Goal: Information Seeking & Learning: Learn about a topic

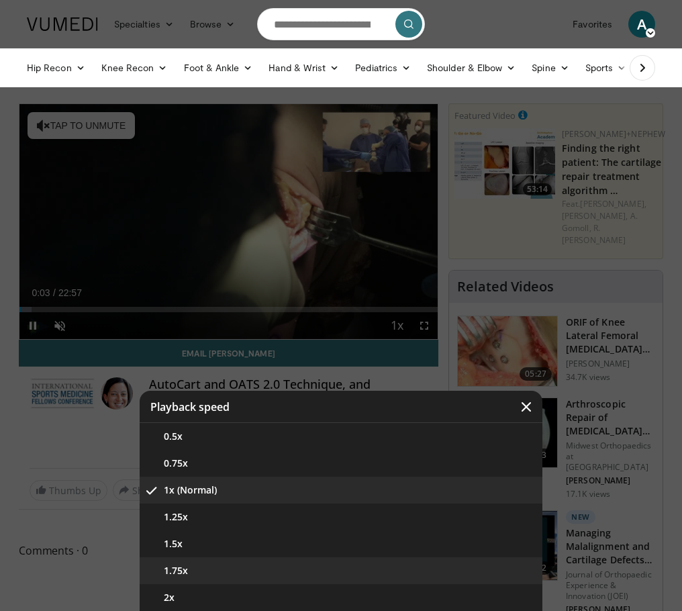
click at [181, 574] on button "1.75x" at bounding box center [341, 571] width 403 height 27
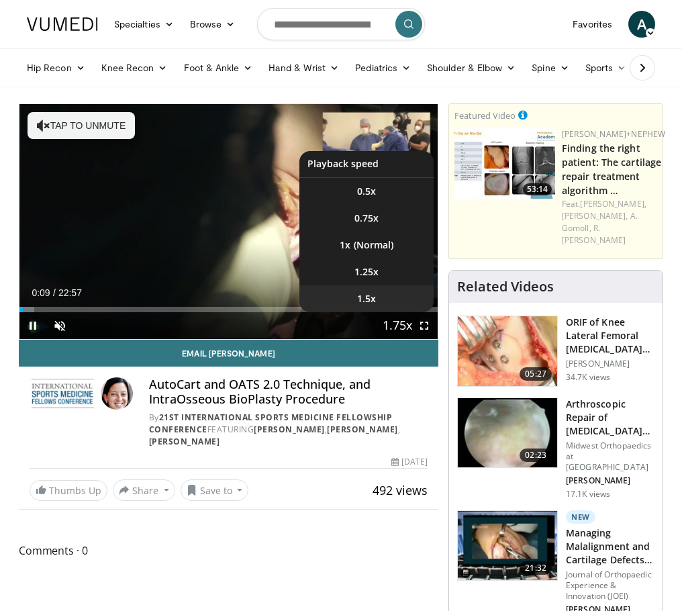
click at [375, 296] on li "1.5x" at bounding box center [367, 298] width 134 height 27
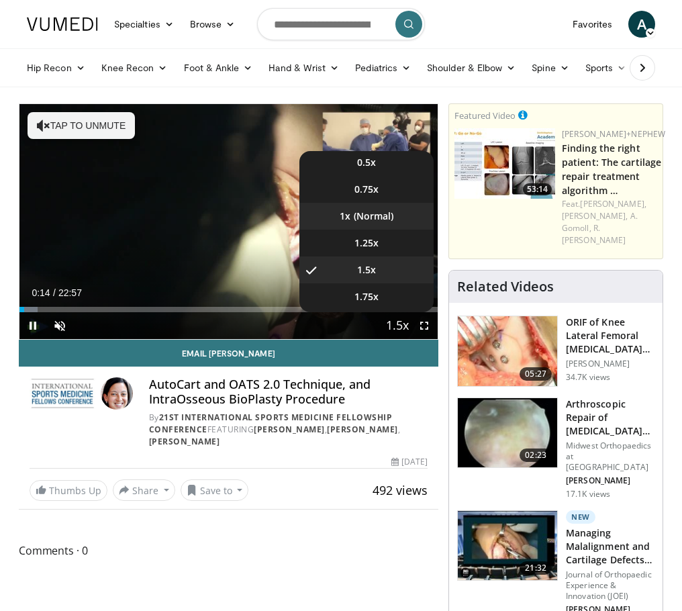
scroll to position [54, 0]
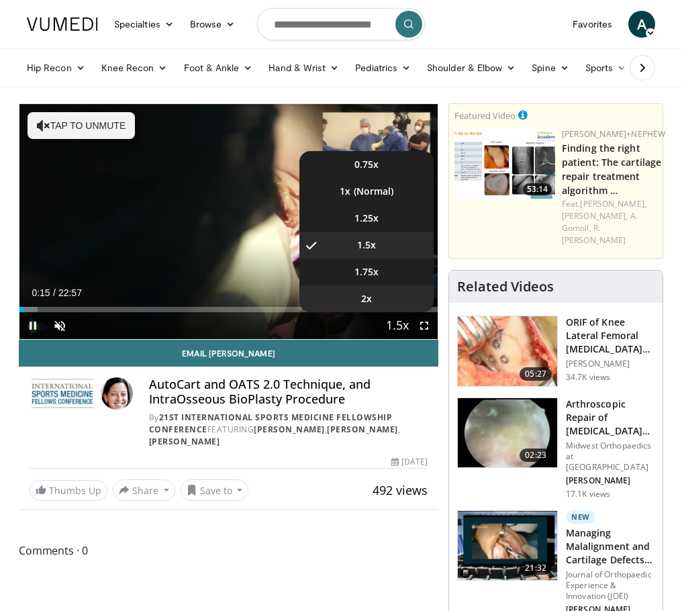
click at [388, 294] on li "2x" at bounding box center [367, 298] width 134 height 27
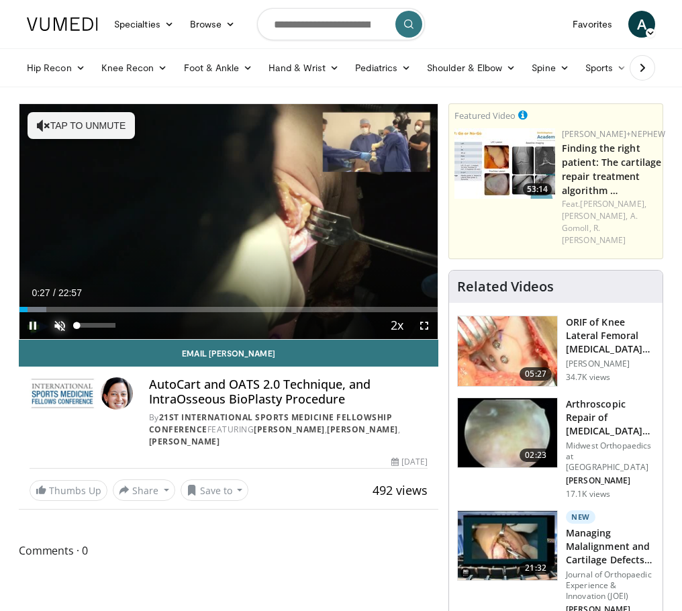
click at [67, 324] on span "Video Player" at bounding box center [59, 325] width 27 height 27
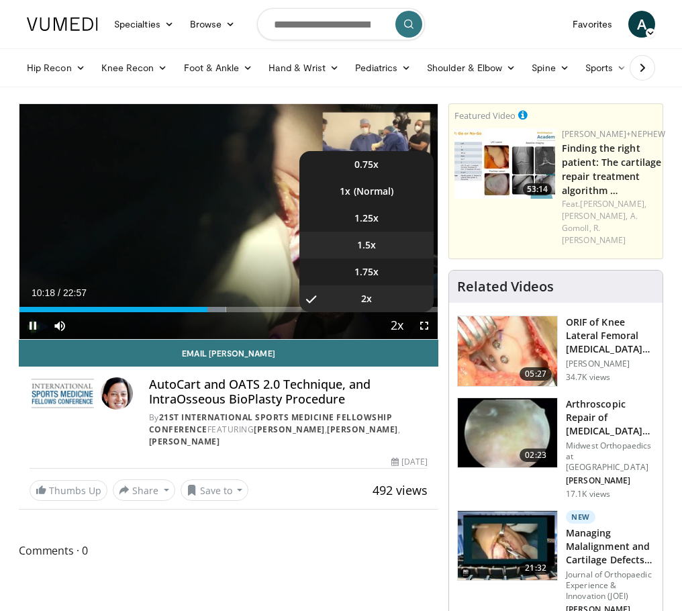
click at [376, 245] on li "1.5x" at bounding box center [367, 245] width 134 height 27
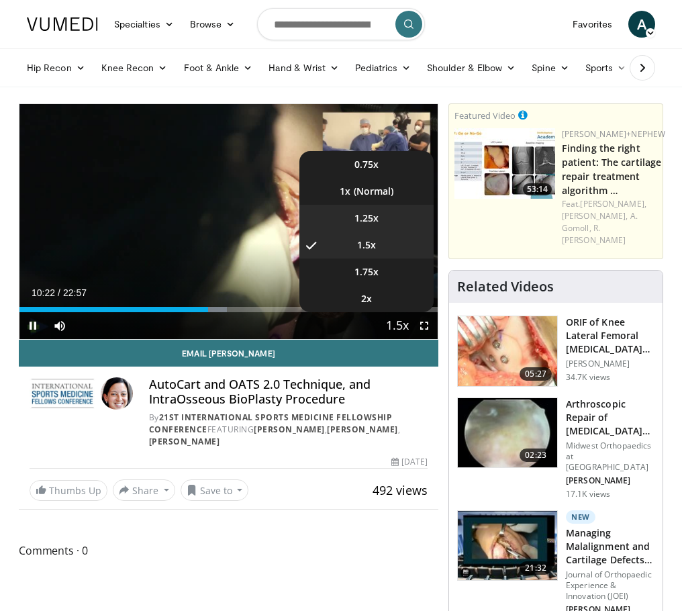
click at [381, 215] on li "1.25x" at bounding box center [367, 218] width 134 height 27
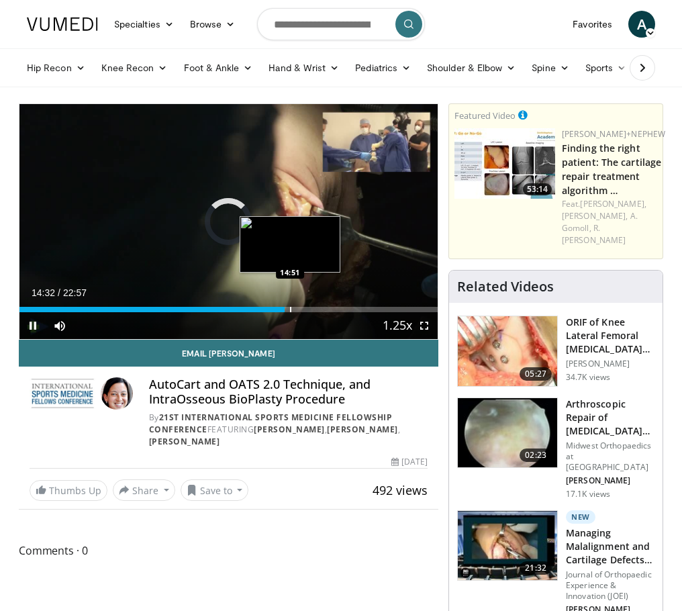
click at [290, 311] on div "Progress Bar" at bounding box center [290, 309] width 1 height 5
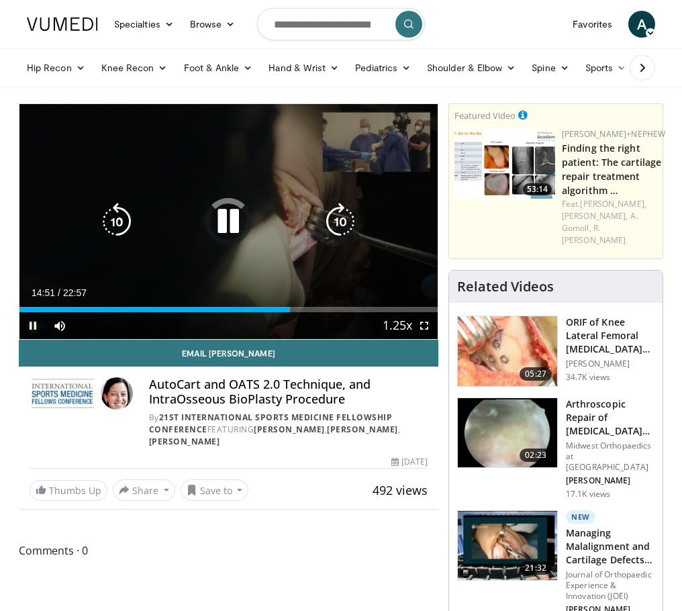
click at [222, 222] on icon "Video Player" at bounding box center [229, 222] width 38 height 38
click at [222, 218] on icon "Video Player" at bounding box center [229, 222] width 38 height 38
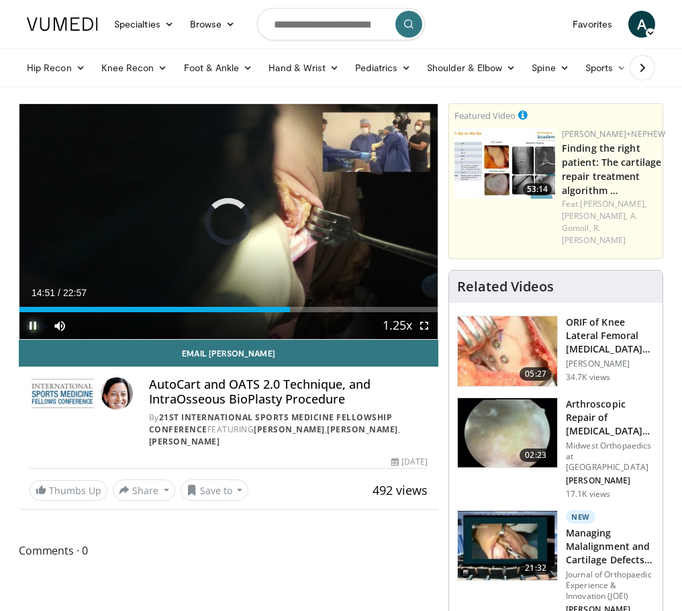
click at [32, 319] on span "Video Player" at bounding box center [32, 325] width 27 height 27
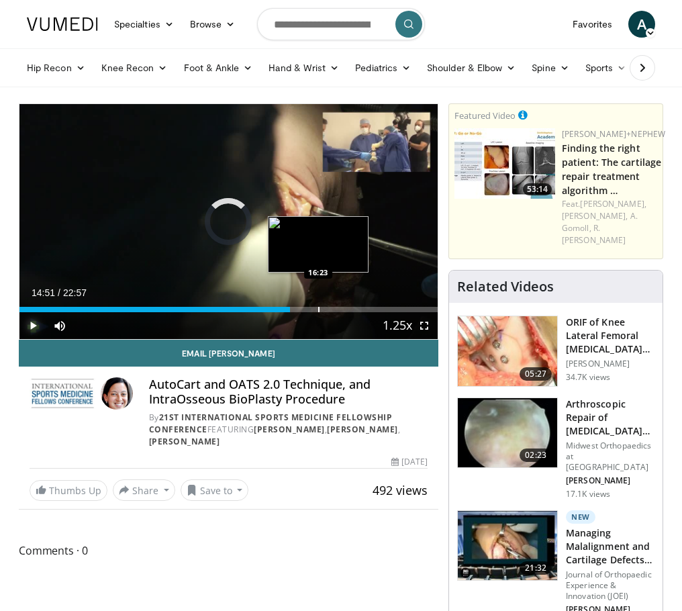
click at [318, 309] on div "Progress Bar" at bounding box center [318, 309] width 1 height 5
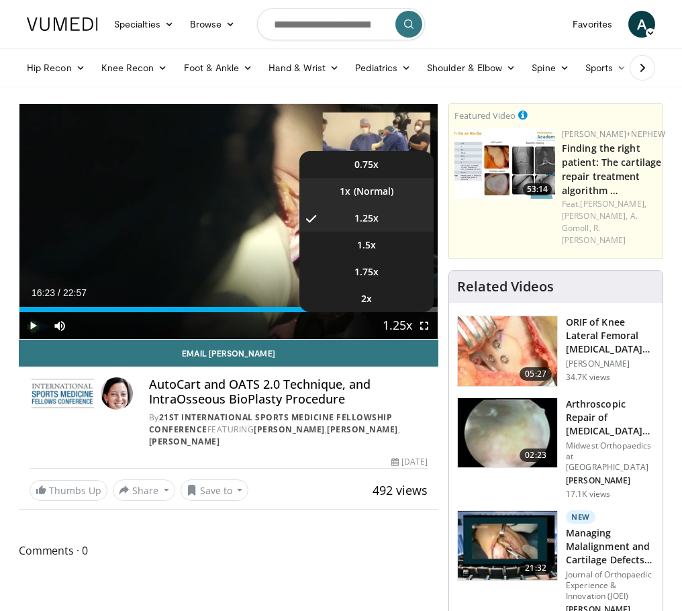
click at [375, 193] on li "1x" at bounding box center [367, 191] width 134 height 27
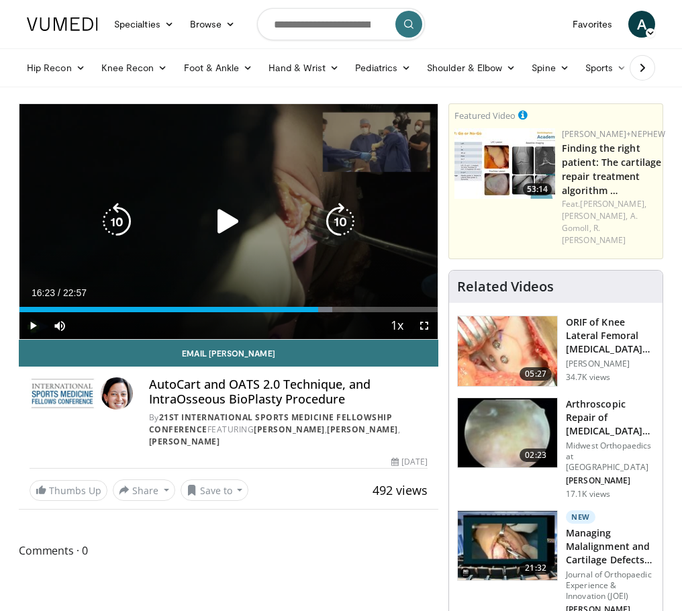
click at [212, 221] on icon "Video Player" at bounding box center [229, 222] width 38 height 38
drag, startPoint x: 224, startPoint y: 221, endPoint x: 233, endPoint y: 242, distance: 23.2
click at [224, 221] on icon "Video Player" at bounding box center [229, 222] width 38 height 38
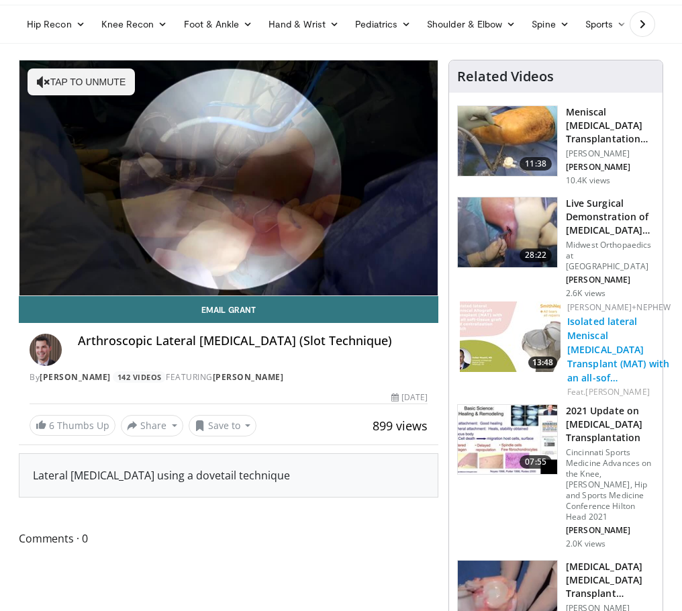
scroll to position [67, 0]
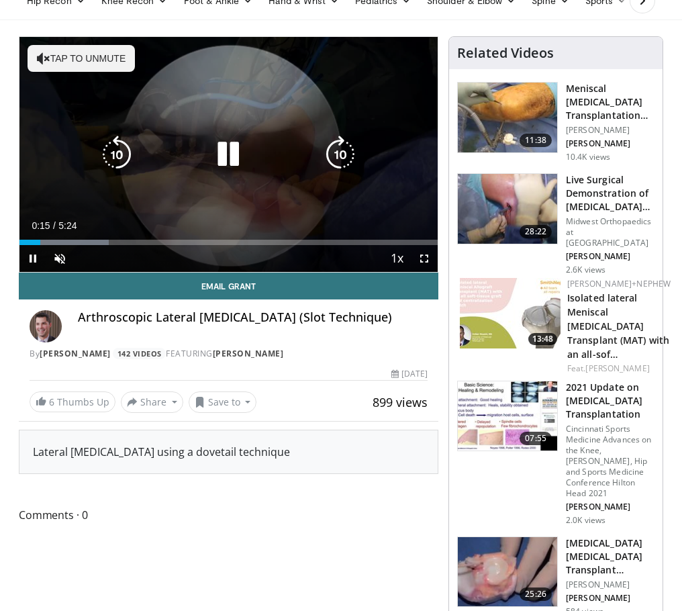
click at [47, 58] on icon "Video Player" at bounding box center [43, 58] width 13 height 13
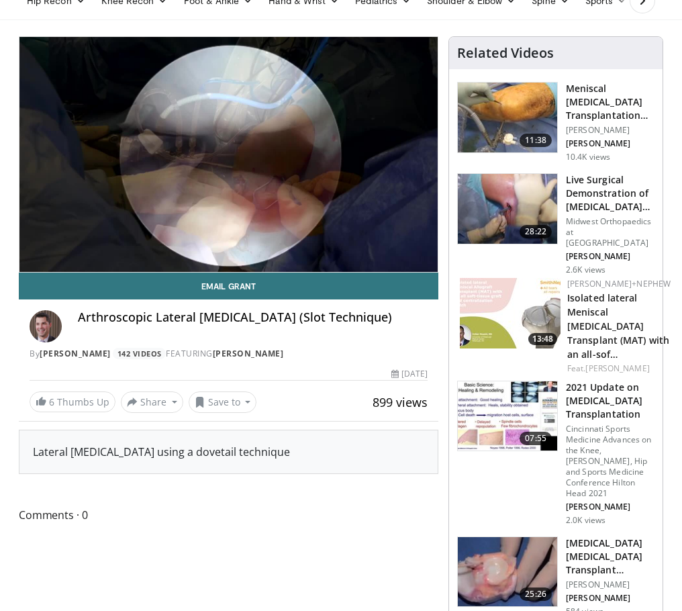
click at [508, 302] on img at bounding box center [510, 313] width 101 height 71
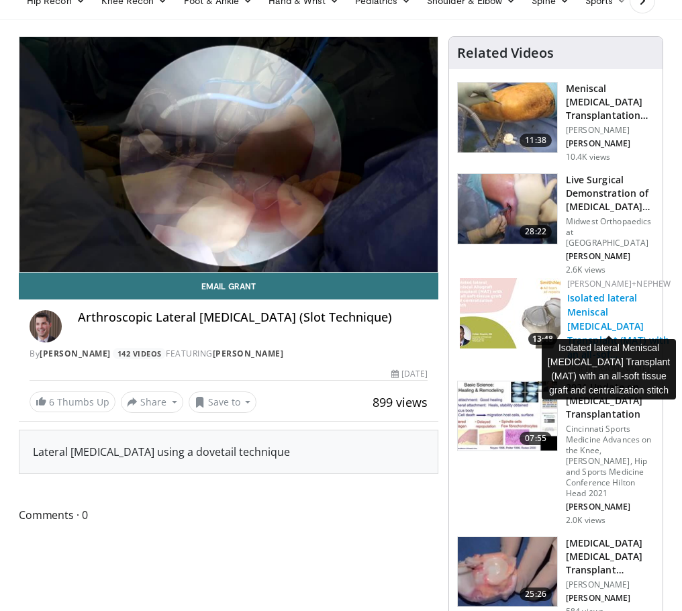
click at [580, 314] on link "Isolated lateral Meniscal Allograft Transplant (MAT) with an all-sof…" at bounding box center [619, 326] width 102 height 69
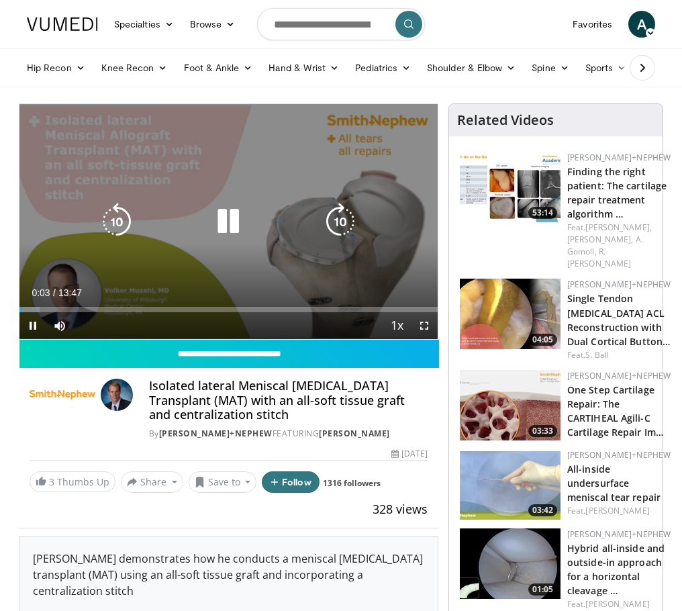
drag, startPoint x: 222, startPoint y: 218, endPoint x: 226, endPoint y: 247, distance: 29.3
click at [222, 218] on icon "Video Player" at bounding box center [229, 222] width 38 height 38
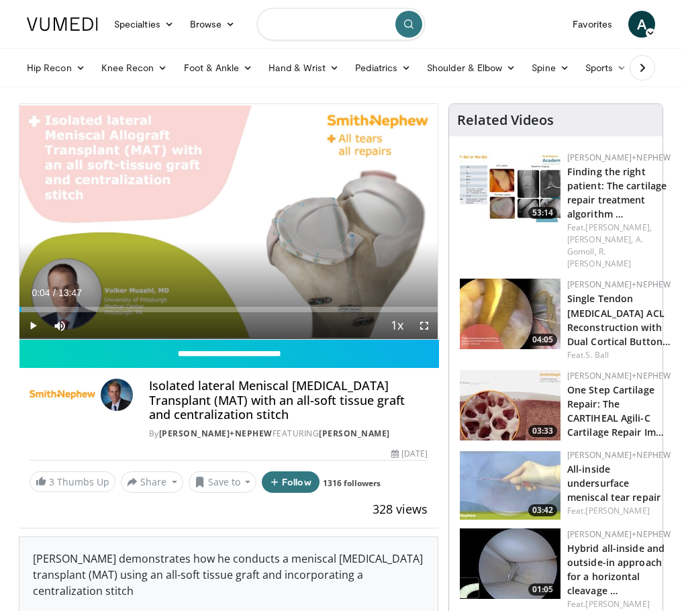
click at [330, 34] on input "Search topics, interventions" at bounding box center [341, 24] width 168 height 32
type input "**********"
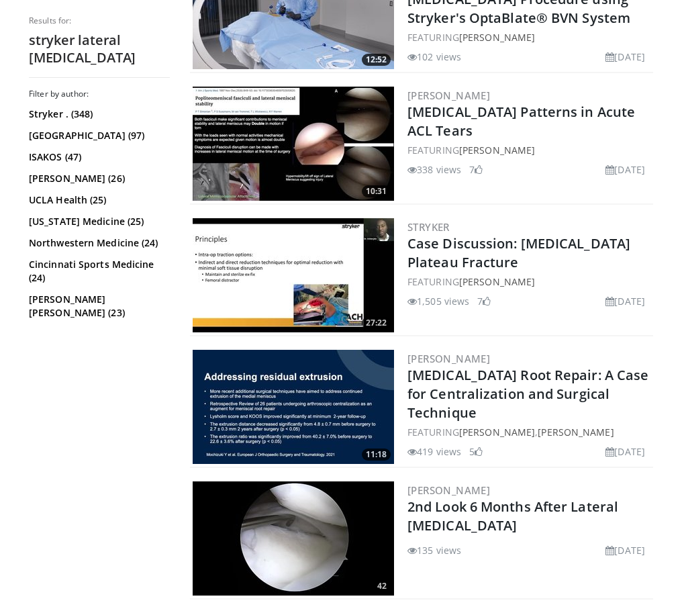
scroll to position [1881, 0]
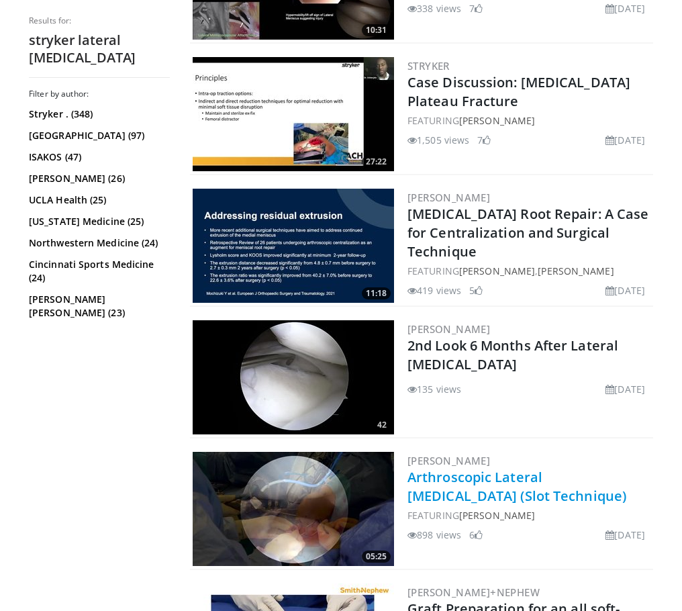
click at [453, 468] on link "Arthroscopic Lateral [MEDICAL_DATA] (Slot Technique)" at bounding box center [517, 486] width 219 height 37
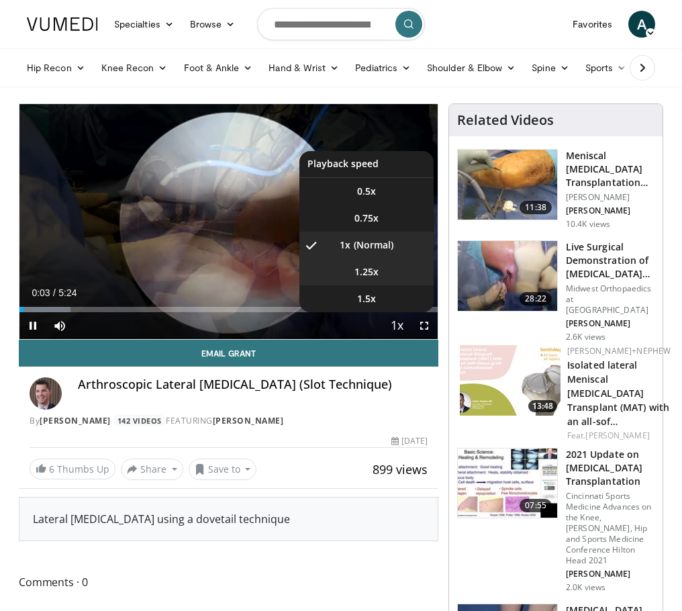
click at [374, 276] on li "1.25x" at bounding box center [367, 272] width 134 height 27
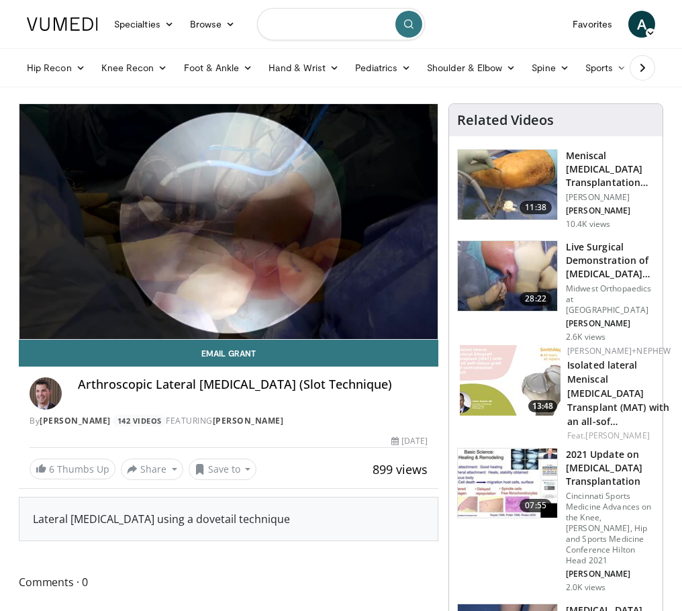
click at [330, 20] on input "Search topics, interventions" at bounding box center [341, 24] width 168 height 32
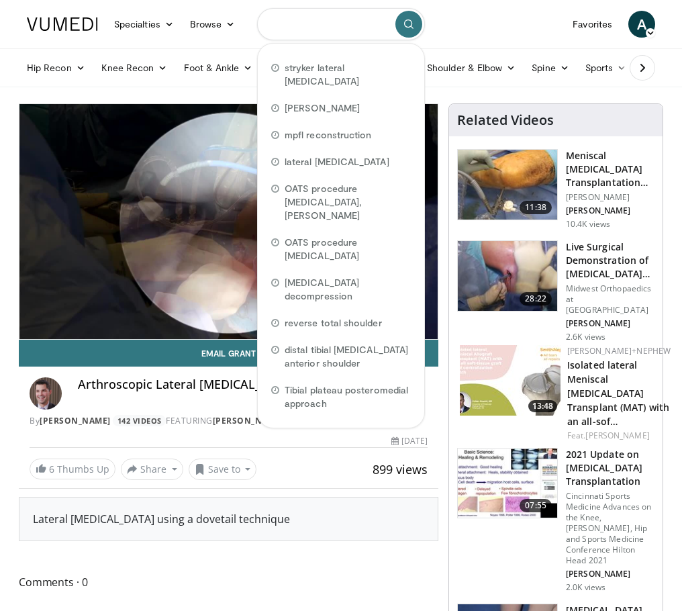
type input "*"
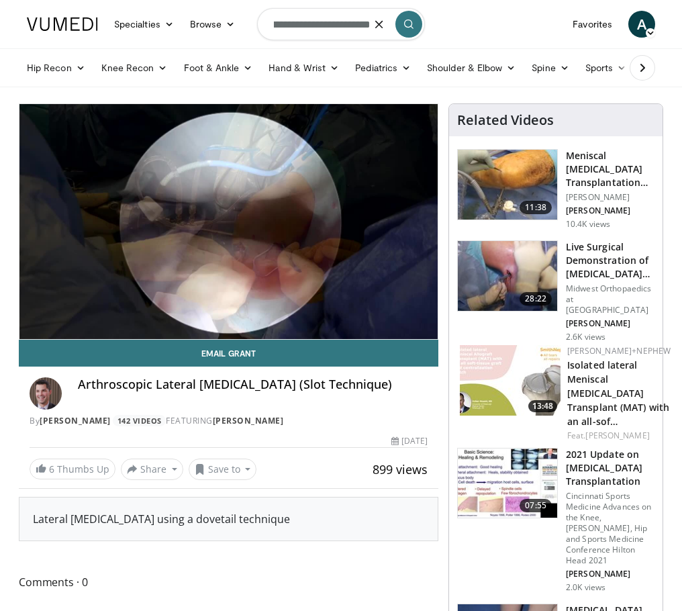
scroll to position [0, 42]
type input "**********"
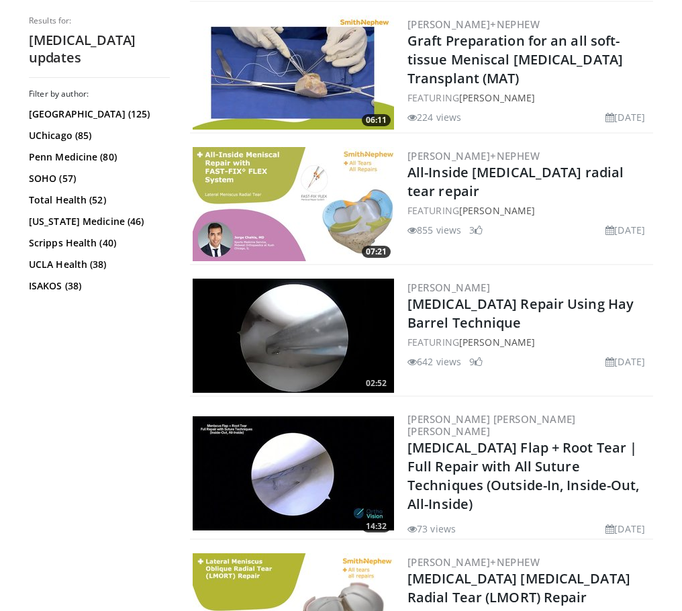
scroll to position [940, 0]
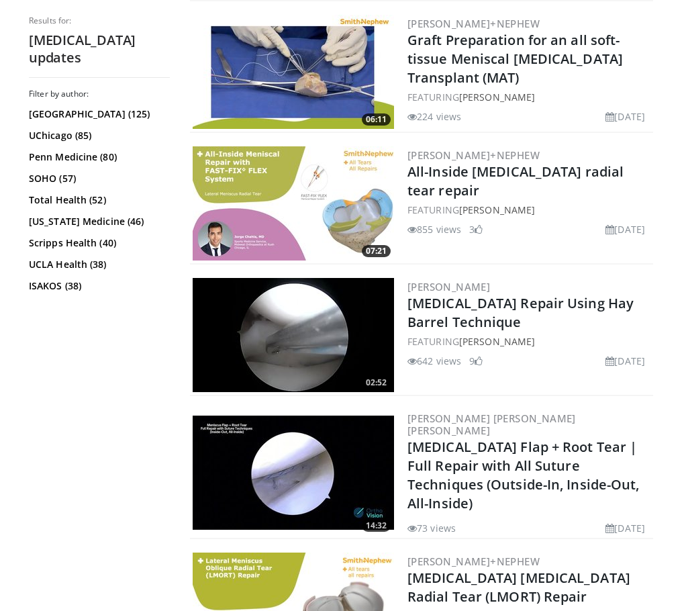
click at [299, 178] on img at bounding box center [294, 203] width 202 height 114
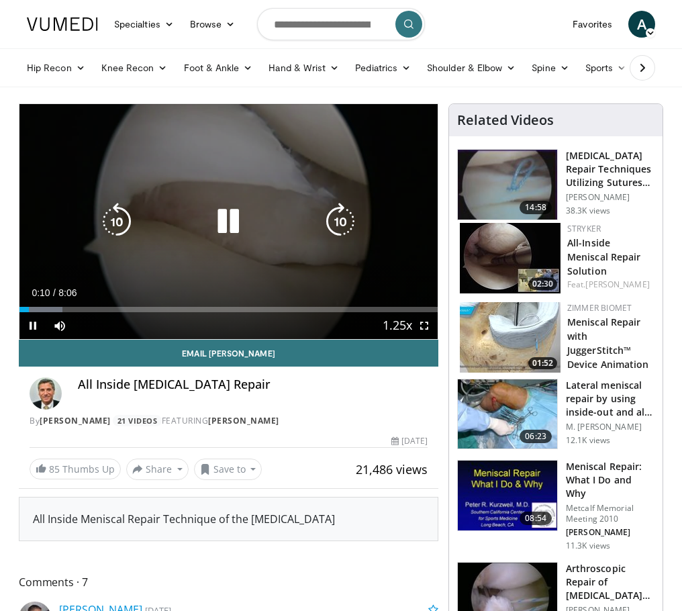
click at [232, 216] on icon "Video Player" at bounding box center [229, 222] width 38 height 38
